Goal: Task Accomplishment & Management: Manage account settings

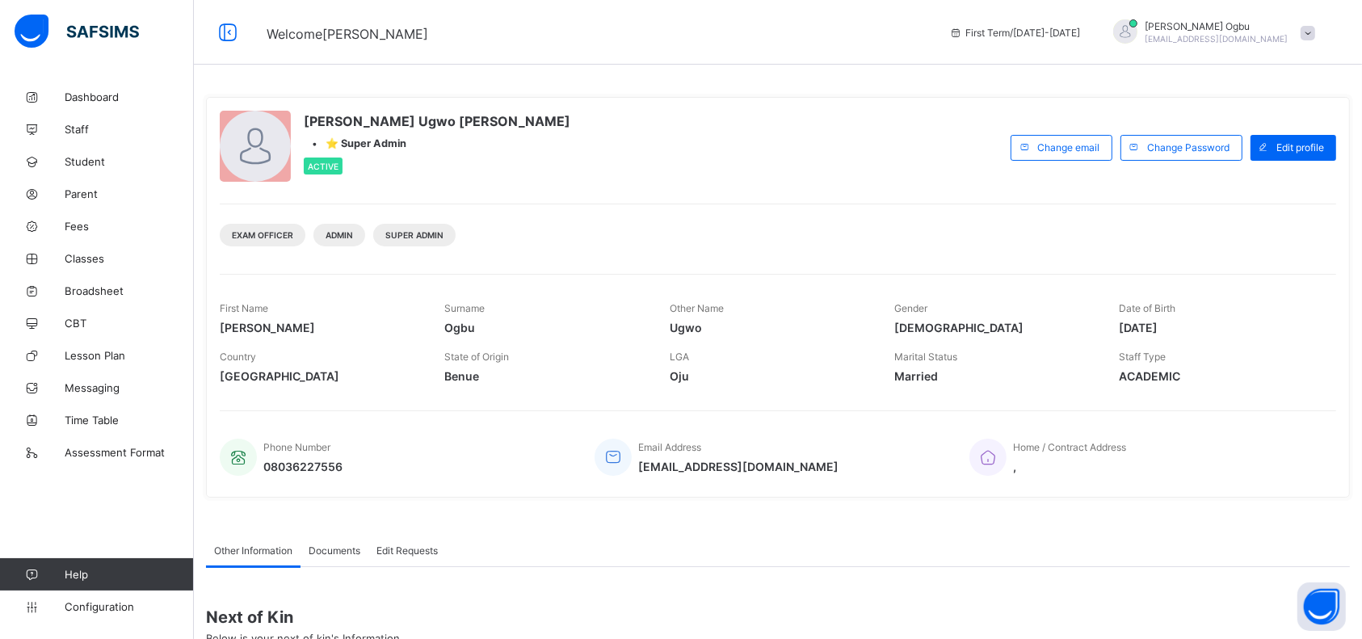
click at [75, 165] on span "Student" at bounding box center [129, 161] width 129 height 13
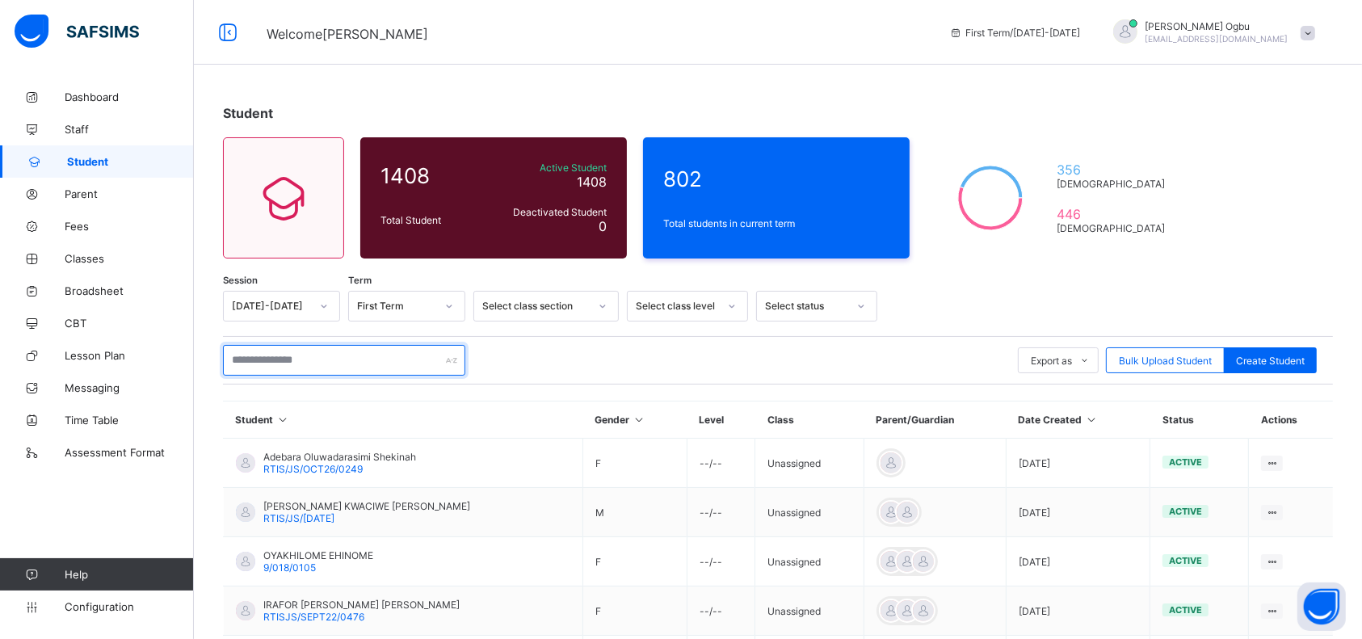
click at [310, 347] on input "text" at bounding box center [344, 360] width 242 height 31
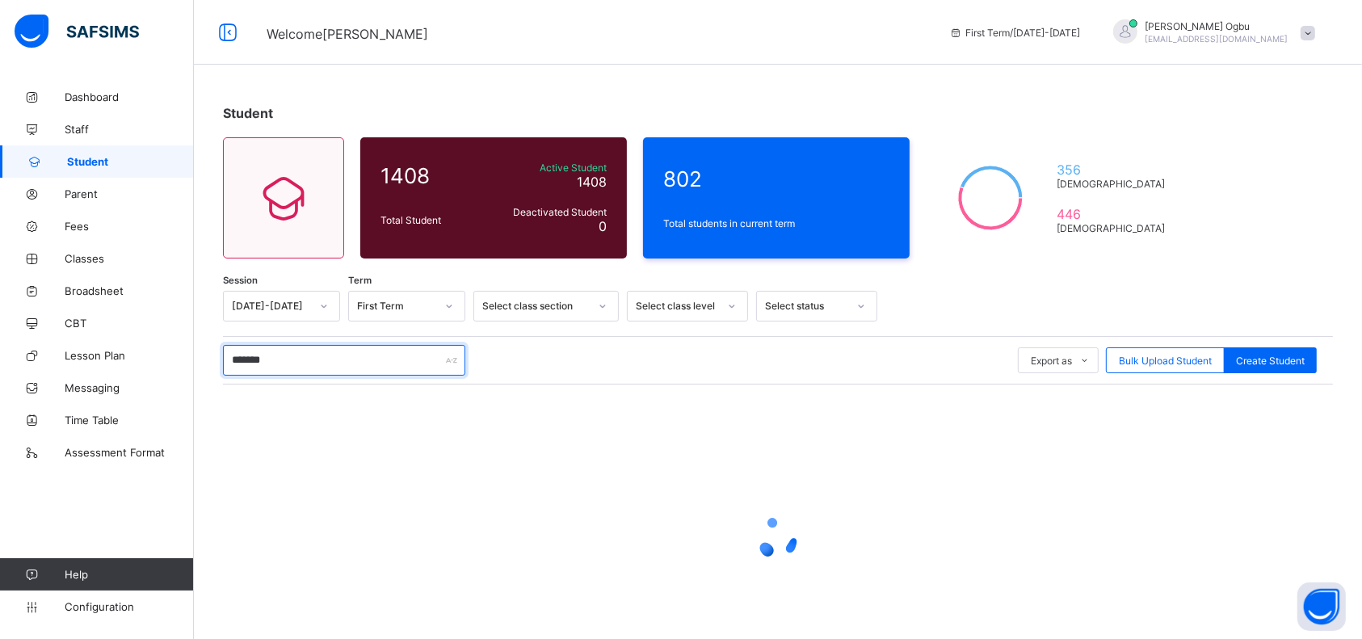
type input "********"
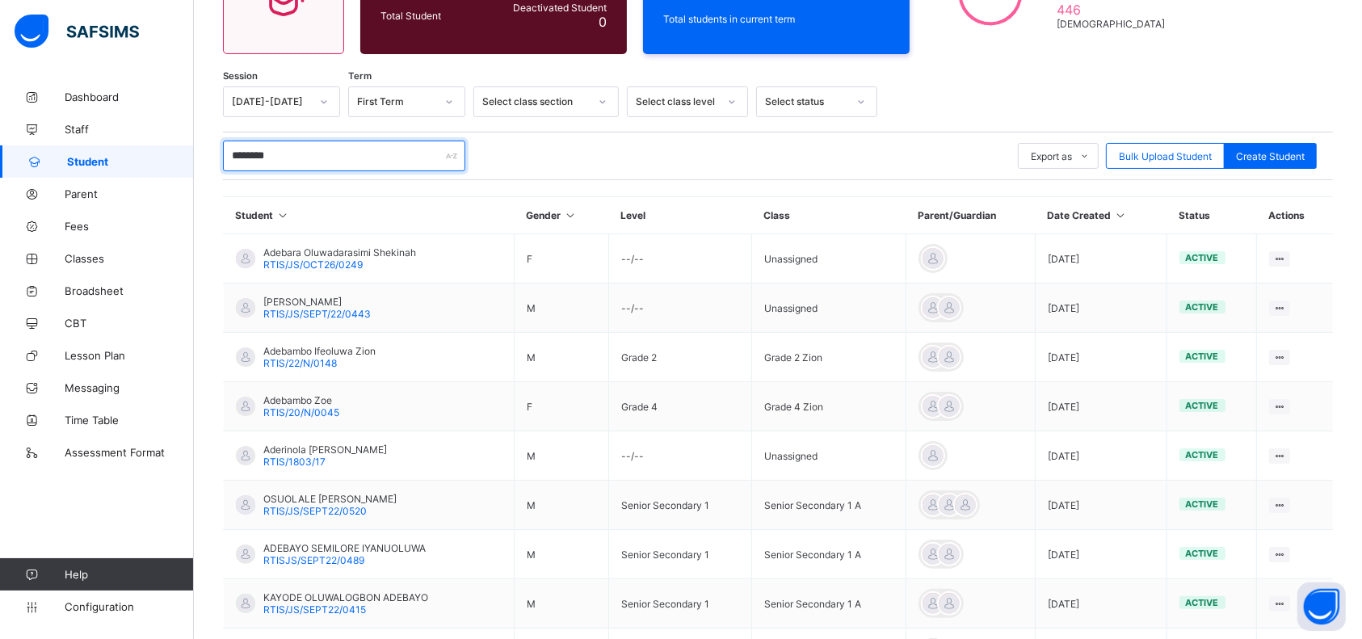
scroll to position [216, 0]
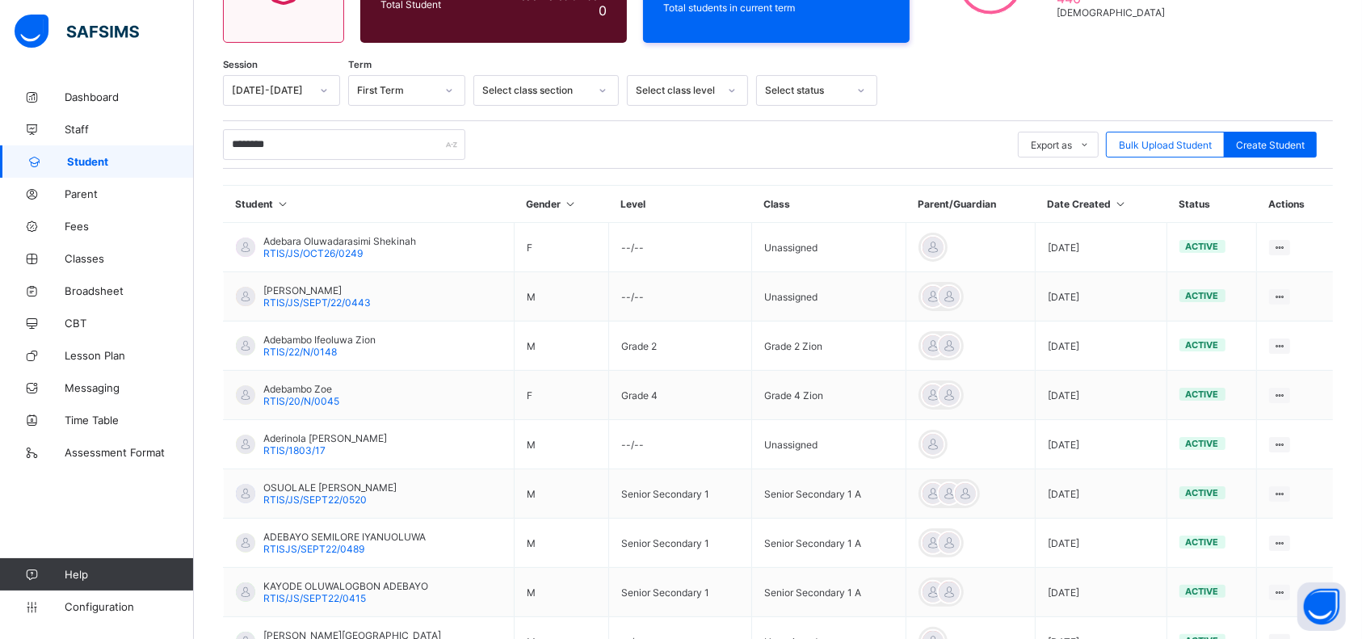
click at [286, 353] on span "RTIS/22/N/0148" at bounding box center [300, 352] width 74 height 12
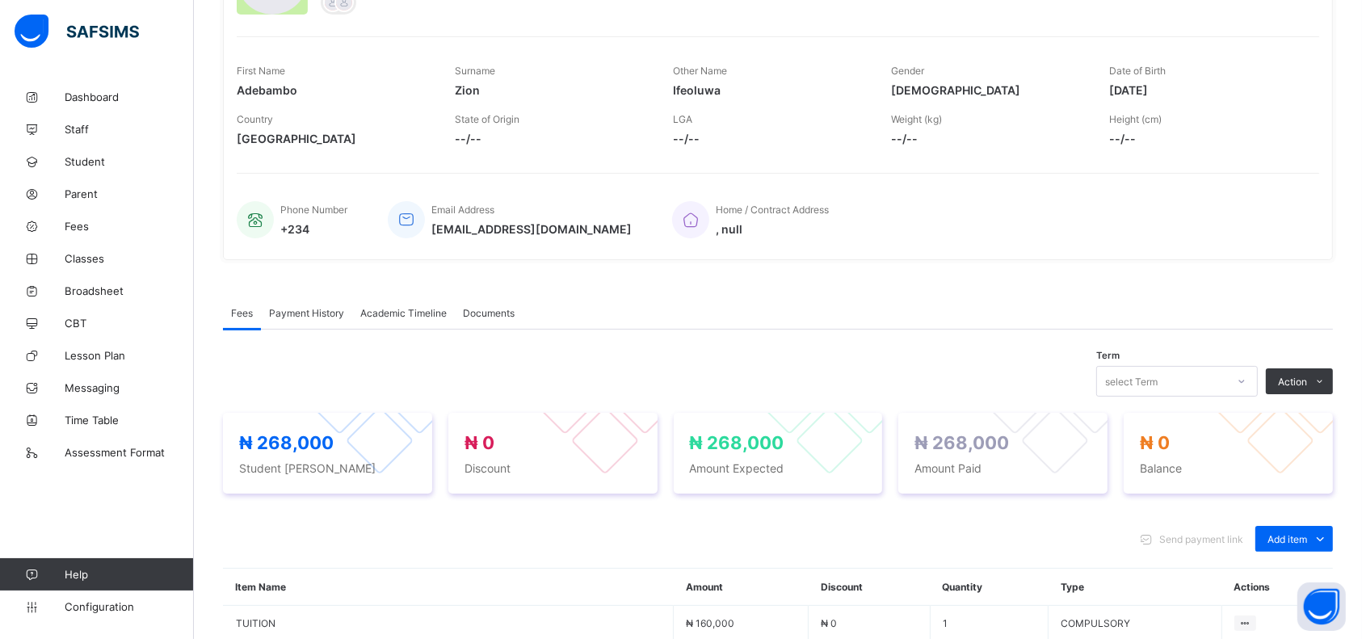
click at [1304, 533] on span "Add item" at bounding box center [1287, 539] width 40 height 12
click at [0, 0] on div "Optional items" at bounding box center [0, 0] width 0 height 0
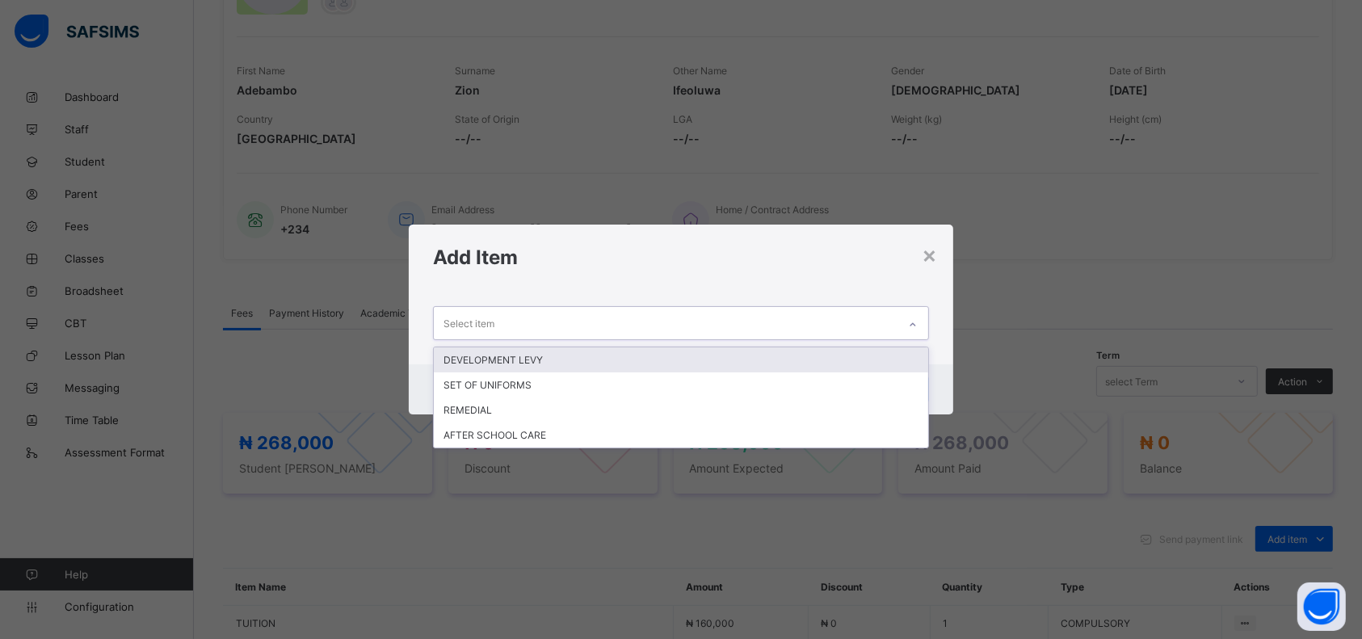
click at [480, 410] on div "REMEDIAL" at bounding box center [681, 409] width 494 height 25
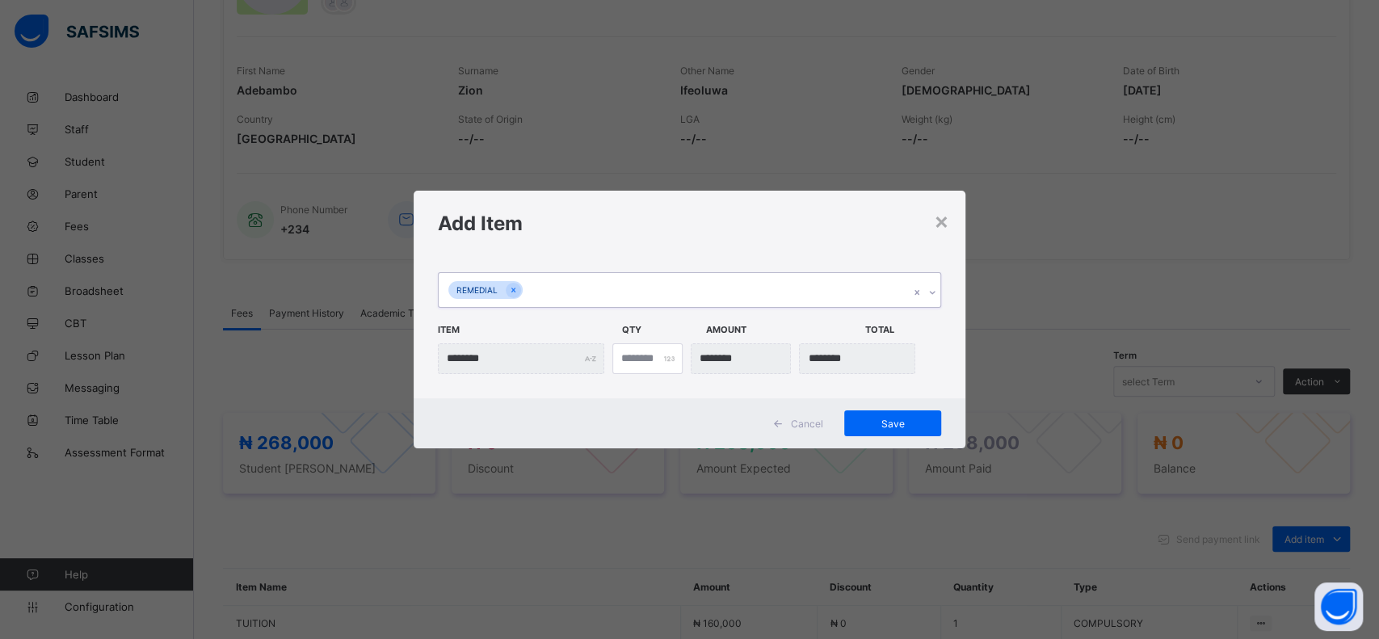
click at [885, 427] on span "Save" at bounding box center [892, 424] width 73 height 12
